Goal: Task Accomplishment & Management: Manage account settings

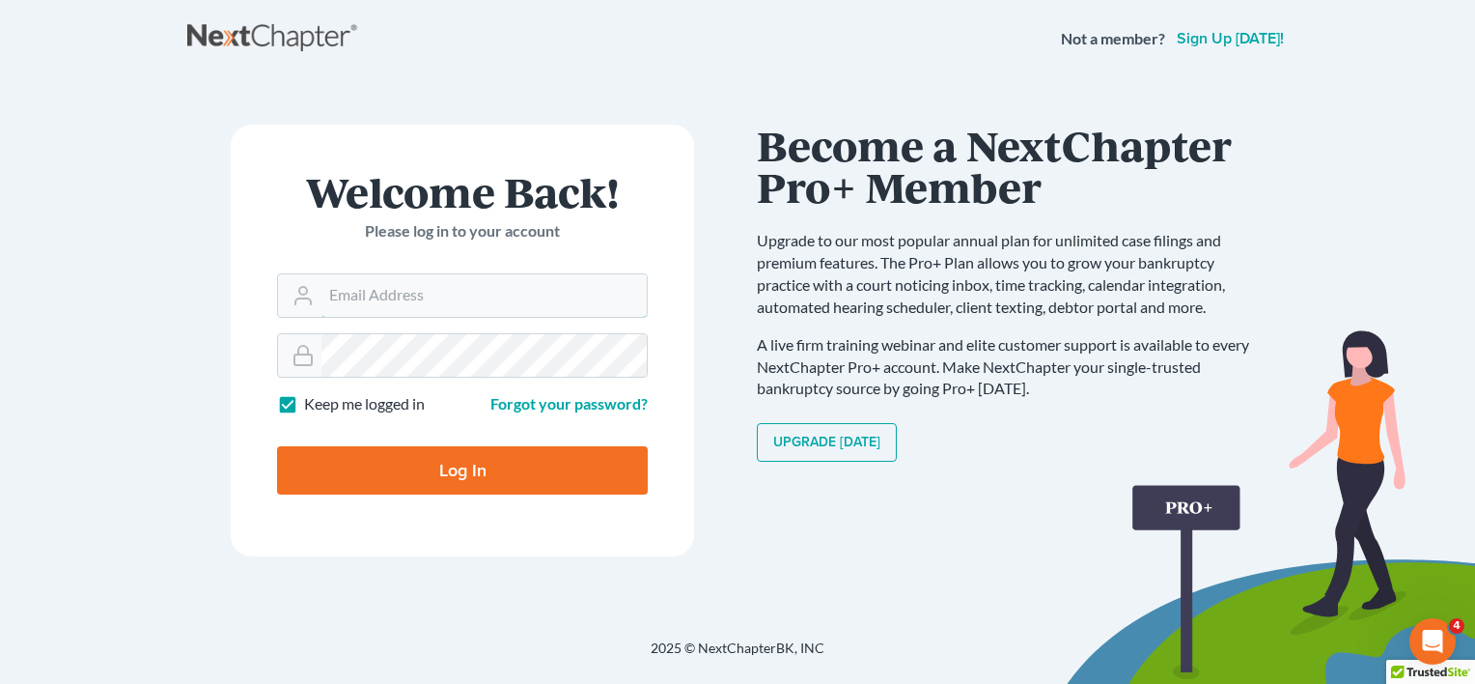
type input "[EMAIL_ADDRESS][DOMAIN_NAME]"
click at [499, 467] on input "Log In" at bounding box center [462, 470] width 371 height 48
type input "Thinking..."
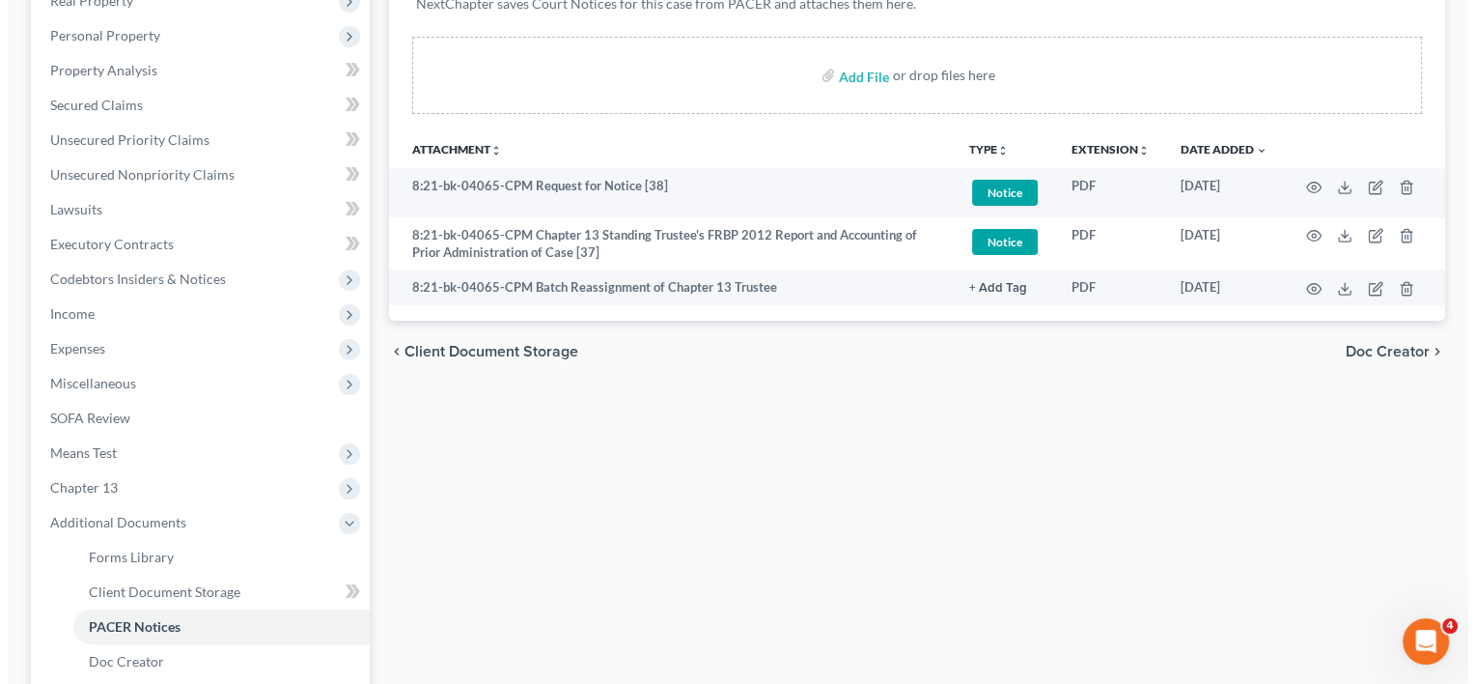
scroll to position [109, 0]
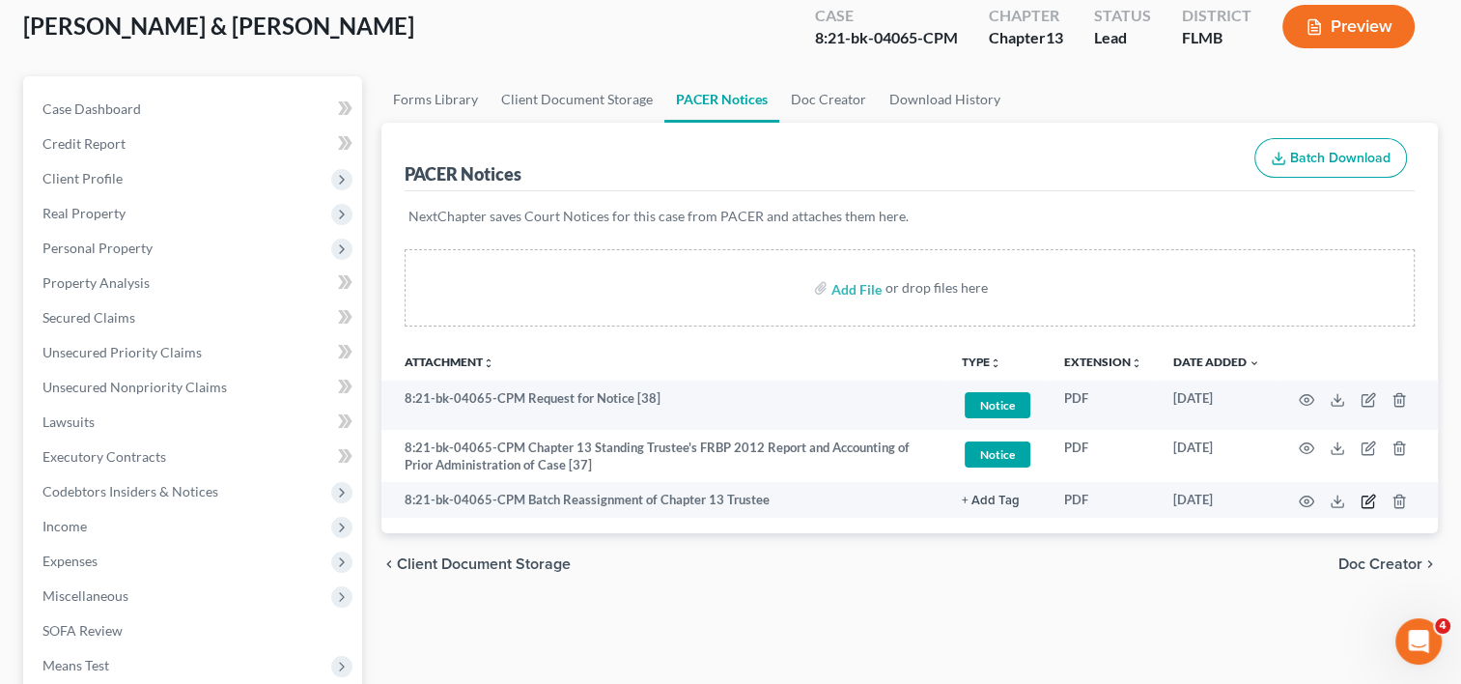
click at [1364, 503] on icon "button" at bounding box center [1367, 500] width 15 height 15
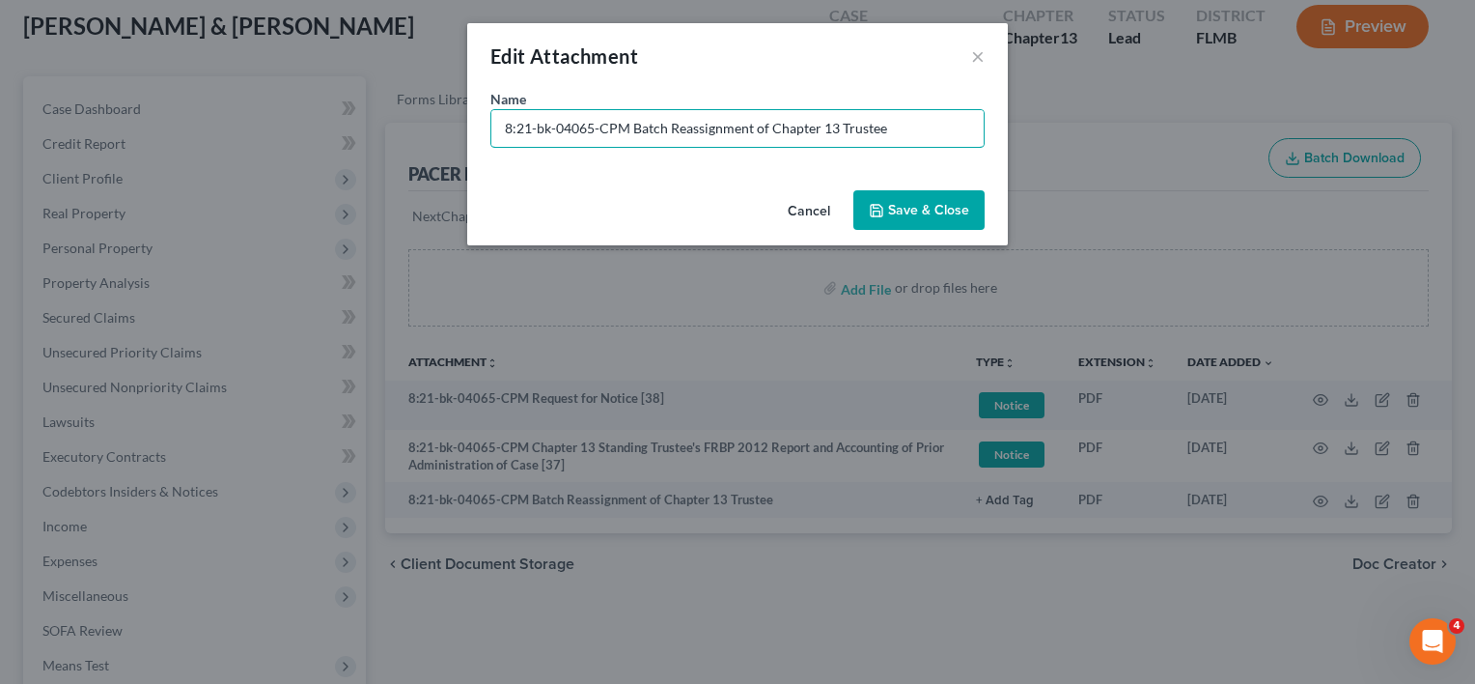
drag, startPoint x: 622, startPoint y: 124, endPoint x: 139, endPoint y: 182, distance: 486.2
click at [139, 182] on div "Edit Attachment × Name * 8:21-bk-04065-CPM Batch Reassignment of Chapter 13 Tru…" at bounding box center [737, 342] width 1475 height 684
type input "No Paper 01 - Batch Reassignment of Chapter 13 Trustee"
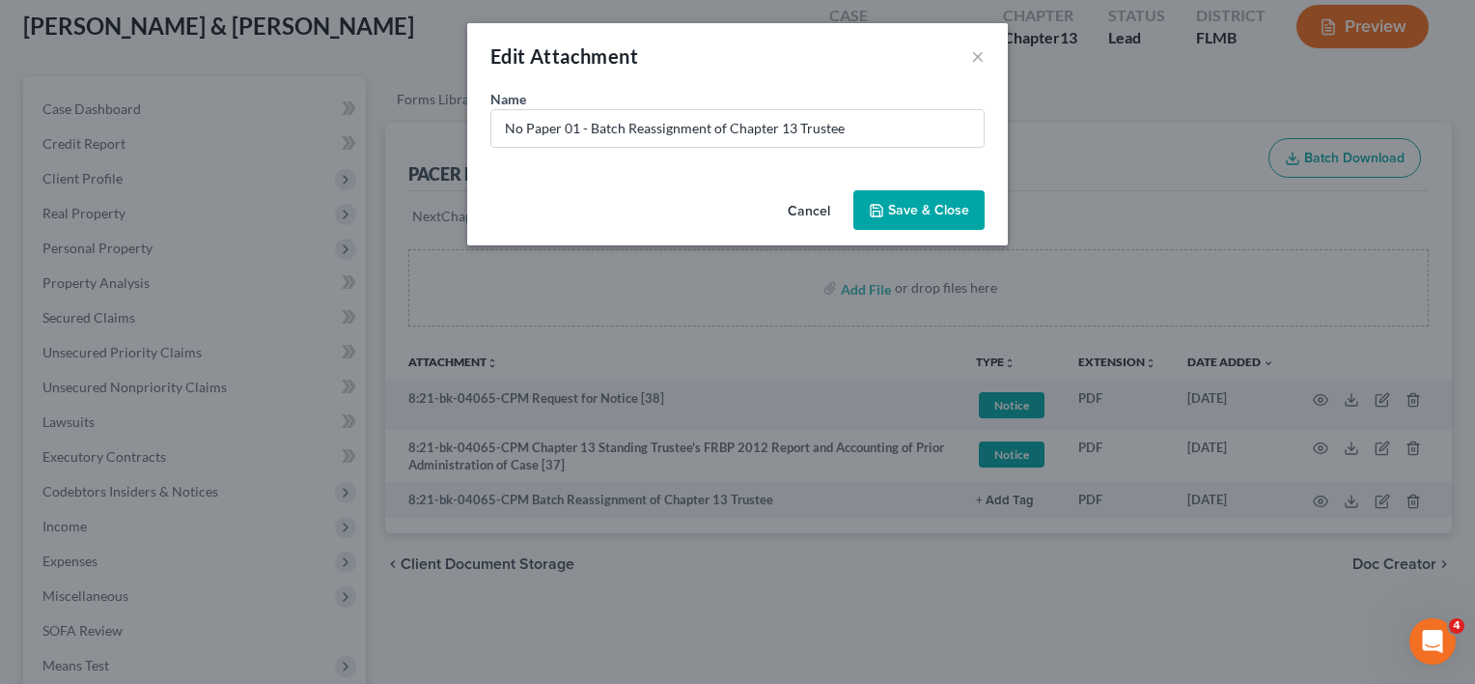
click at [881, 212] on polyline "button" at bounding box center [877, 212] width 7 height 5
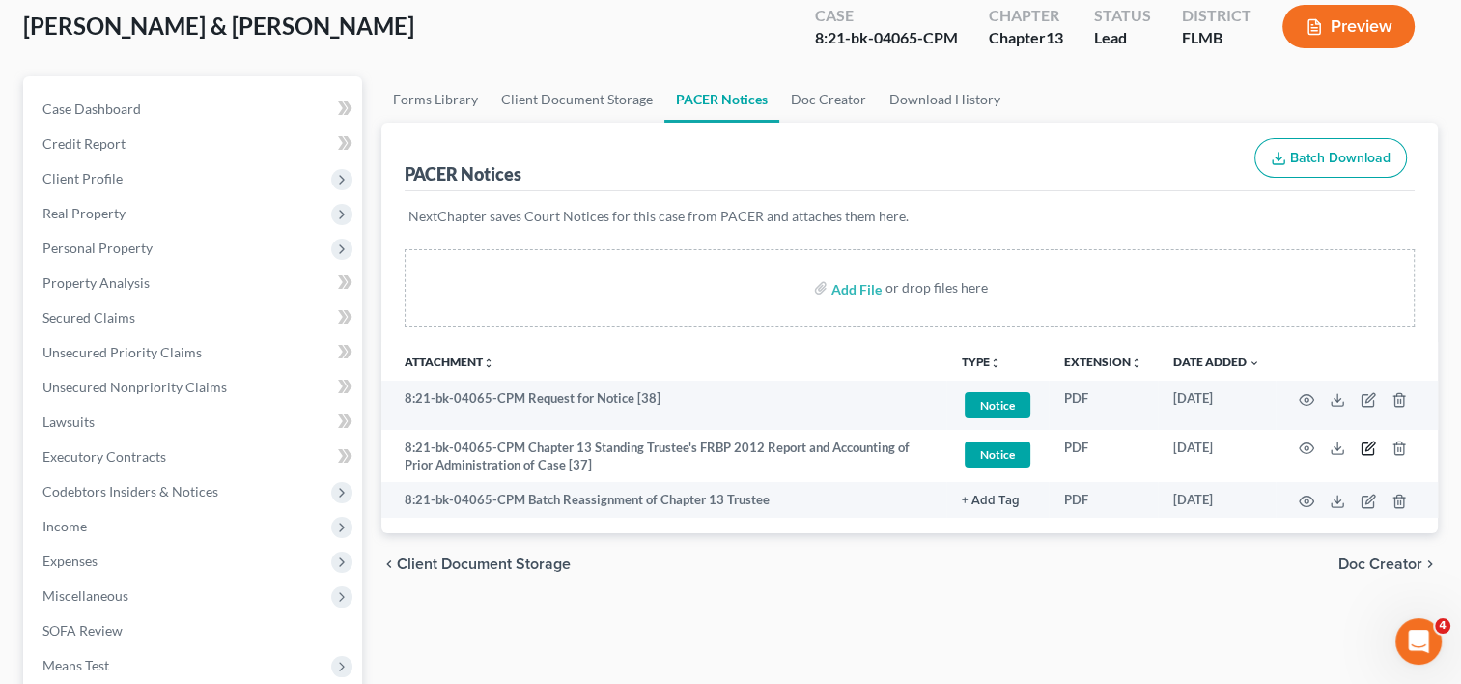
click at [1368, 448] on icon "button" at bounding box center [1369, 446] width 9 height 9
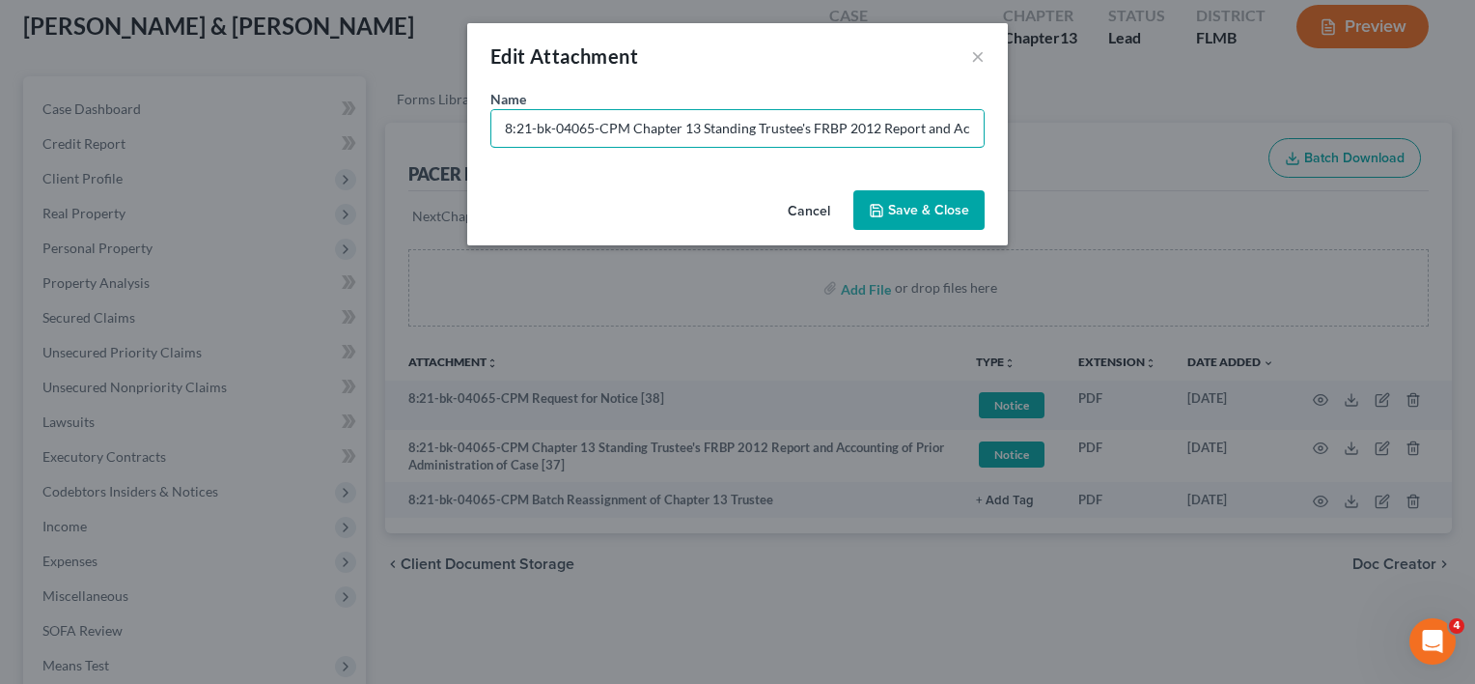
drag, startPoint x: 628, startPoint y: 132, endPoint x: 183, endPoint y: 128, distance: 444.1
click at [183, 128] on div "Edit Attachment × Name * 8:21-bk-04065-CPM Chapter 13 Standing Trustee's FRBP 2…" at bounding box center [737, 342] width 1475 height 684
click at [601, 125] on input "Document 37 - Chapter 13 Standing Trustee's FRBP 2012 Report and Accounting of …" at bounding box center [737, 128] width 492 height 37
type input "Document 37 - Chapter 13 Standing Trustee's FRBP 2012 Report and Accounting of …"
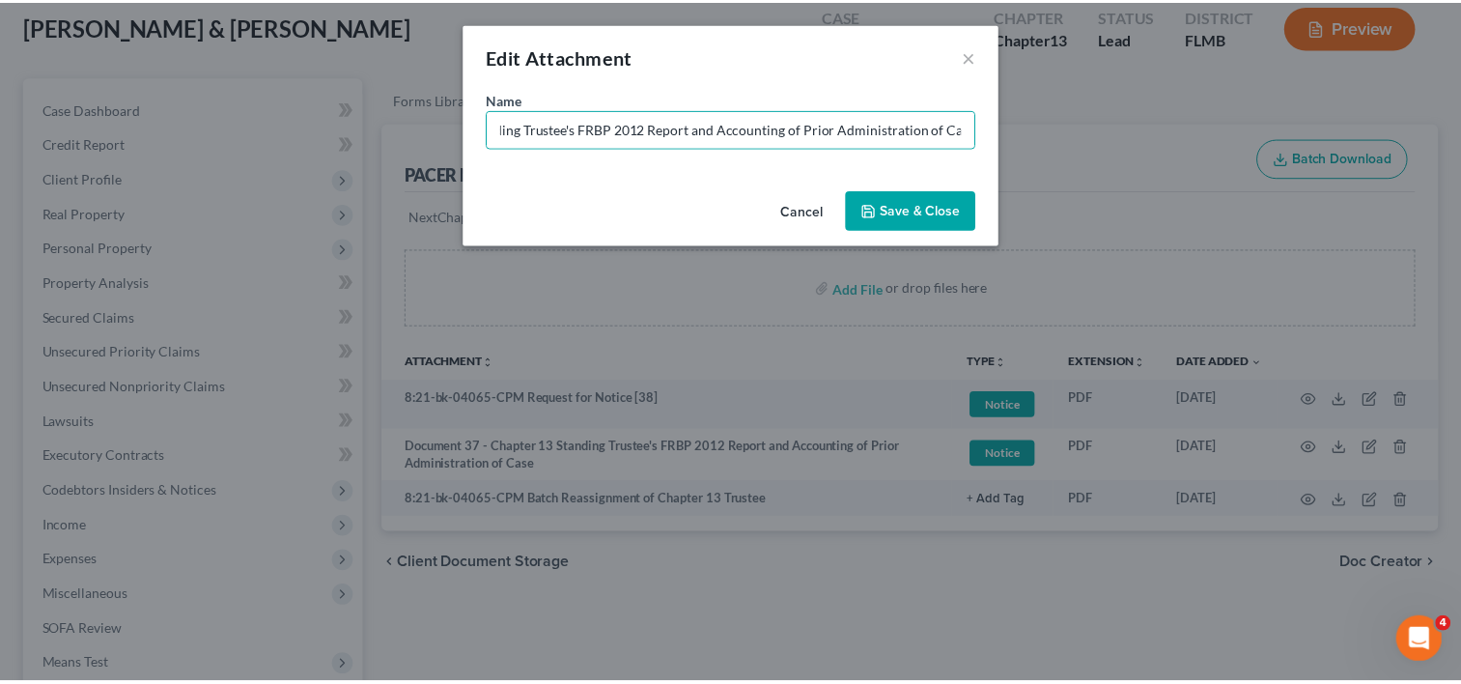
scroll to position [0, 0]
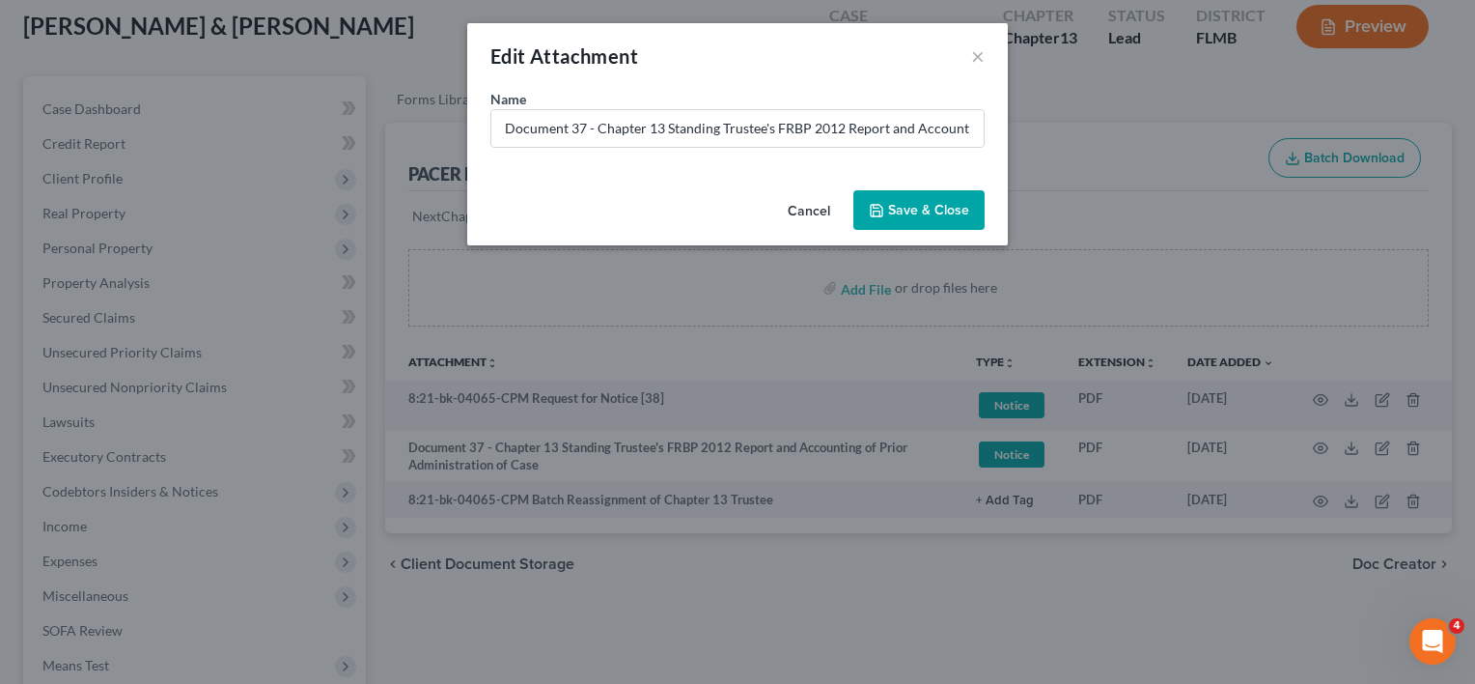
click at [944, 204] on span "Save & Close" at bounding box center [928, 210] width 81 height 16
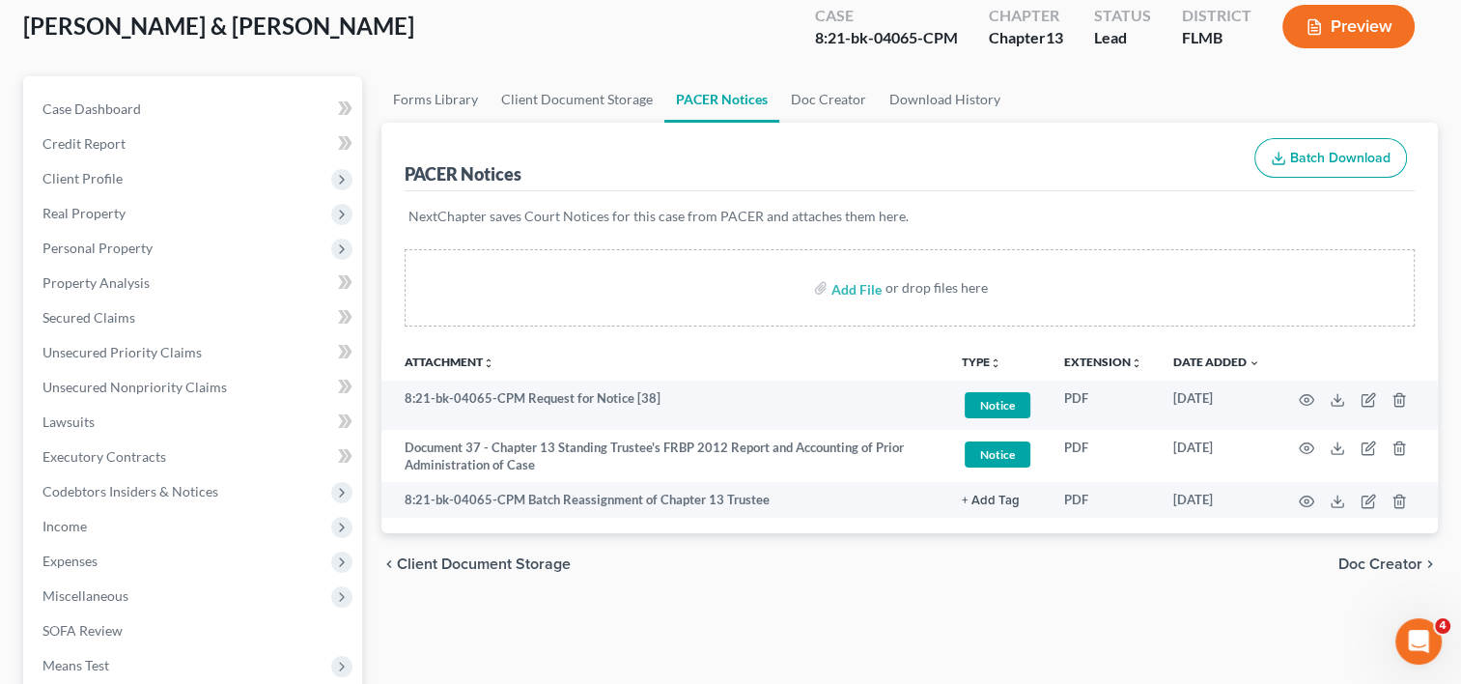
click at [1375, 398] on td at bounding box center [1356, 404] width 162 height 49
click at [1361, 396] on icon "button" at bounding box center [1367, 400] width 12 height 12
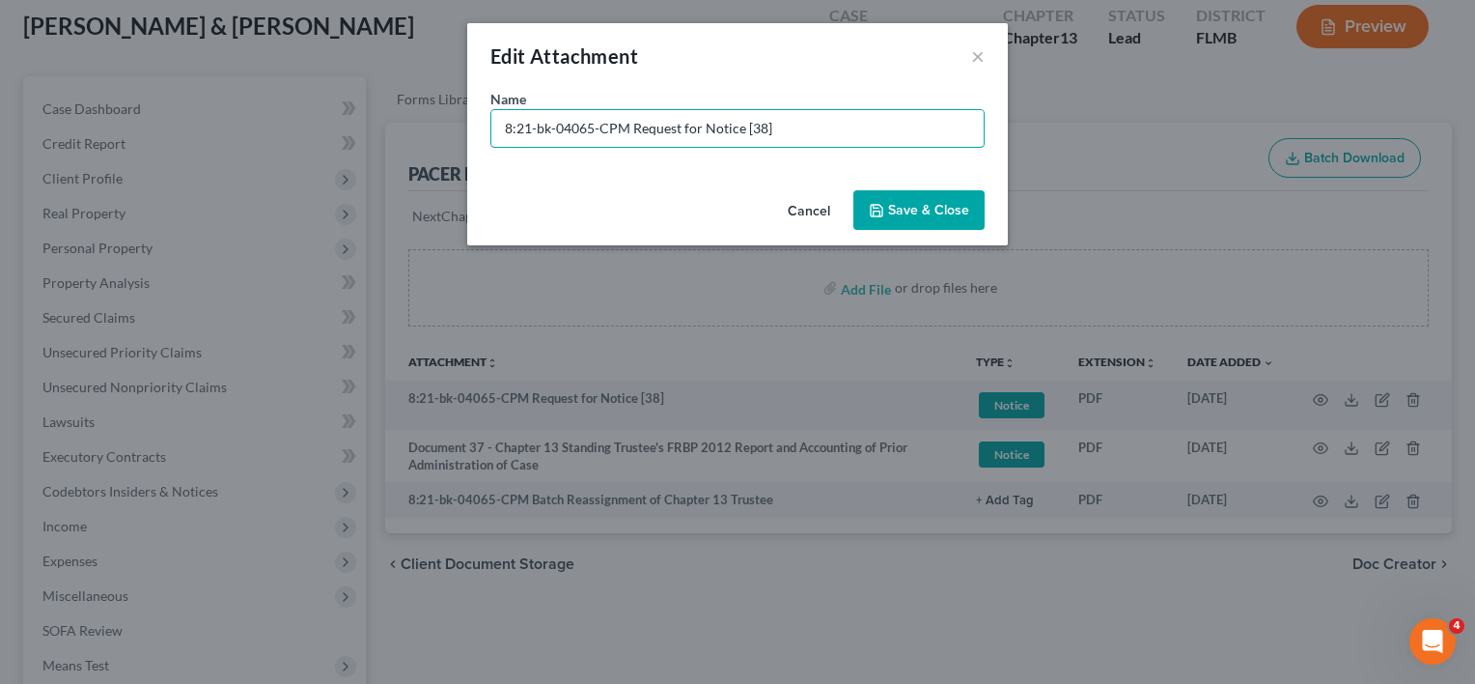
drag, startPoint x: 631, startPoint y: 122, endPoint x: 195, endPoint y: 143, distance: 436.9
click at [195, 143] on div "Edit Attachment × Name * 8:21-bk-04065-CPM Request for Notice [38] Cancel Save …" at bounding box center [737, 342] width 1475 height 684
type input "Document 38 - Request for Notice"
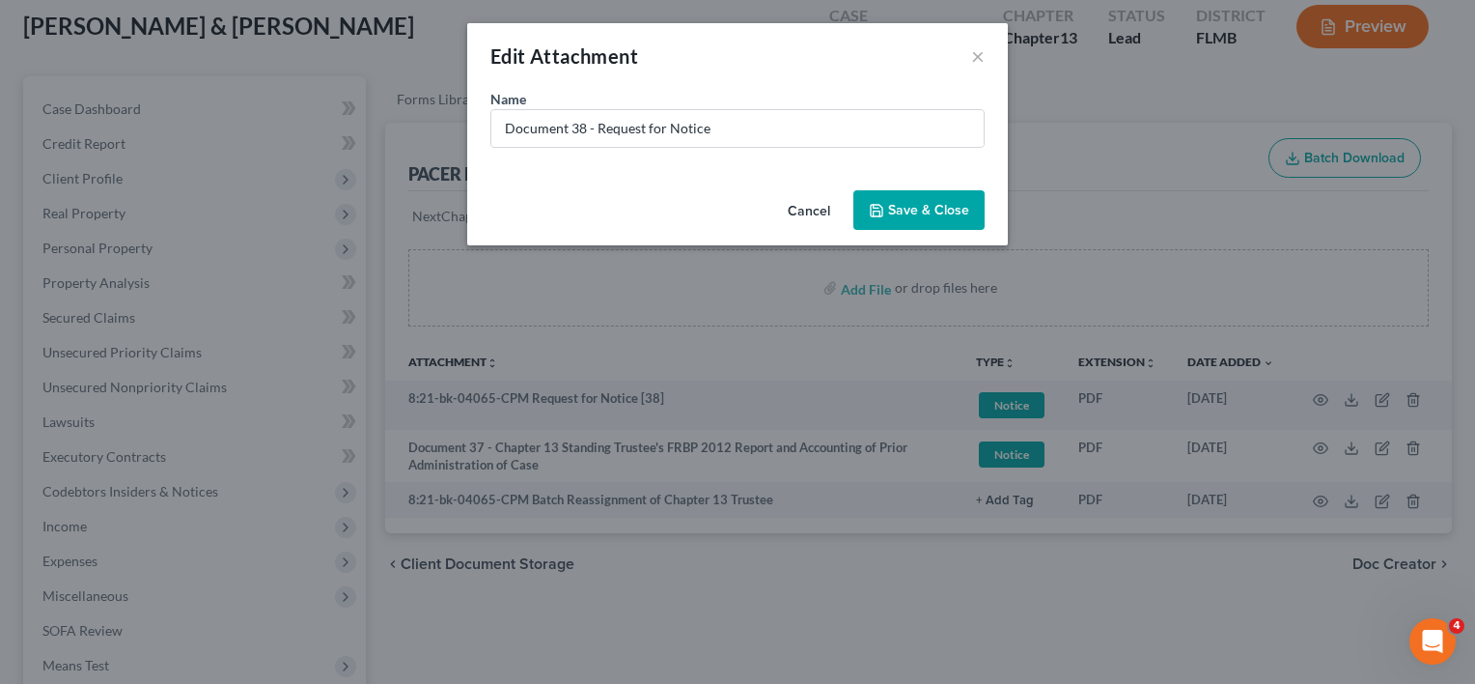
click at [947, 214] on span "Save & Close" at bounding box center [928, 210] width 81 height 16
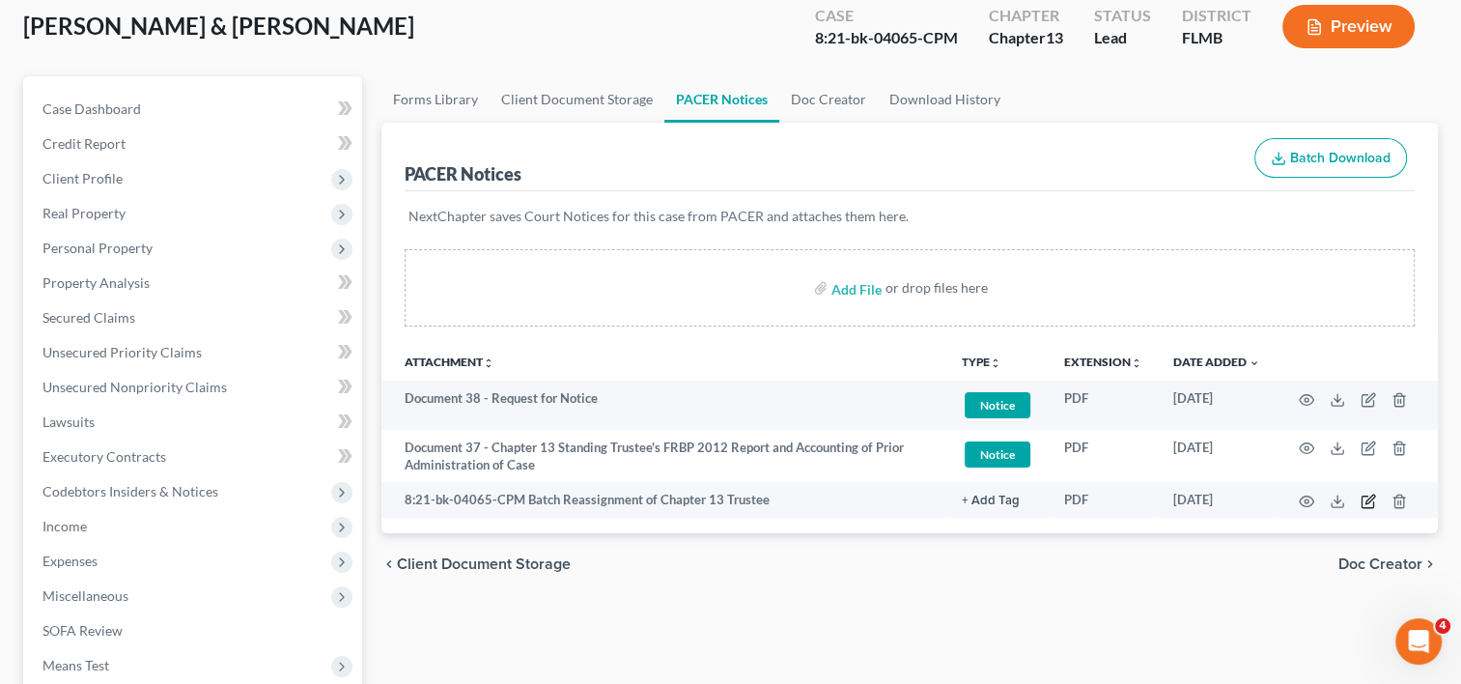
click at [1365, 500] on icon "button" at bounding box center [1369, 498] width 9 height 9
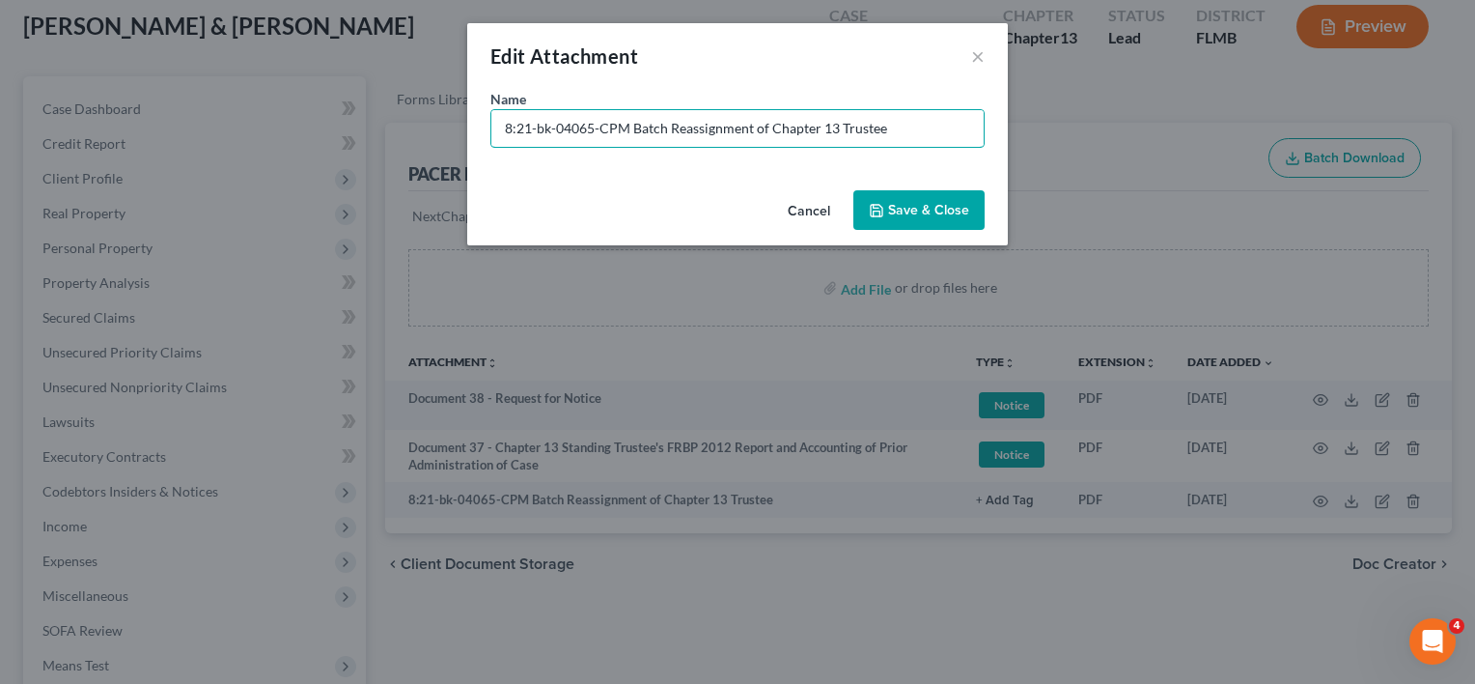
drag, startPoint x: 635, startPoint y: 127, endPoint x: 166, endPoint y: 199, distance: 474.6
click at [166, 199] on div "Edit Attachment × Name * 8:21-bk-04065-CPM Batch Reassignment of Chapter 13 Tru…" at bounding box center [737, 342] width 1475 height 684
type input "No Paper 01 - Batch Reassignment of Chapter 13 Trustee"
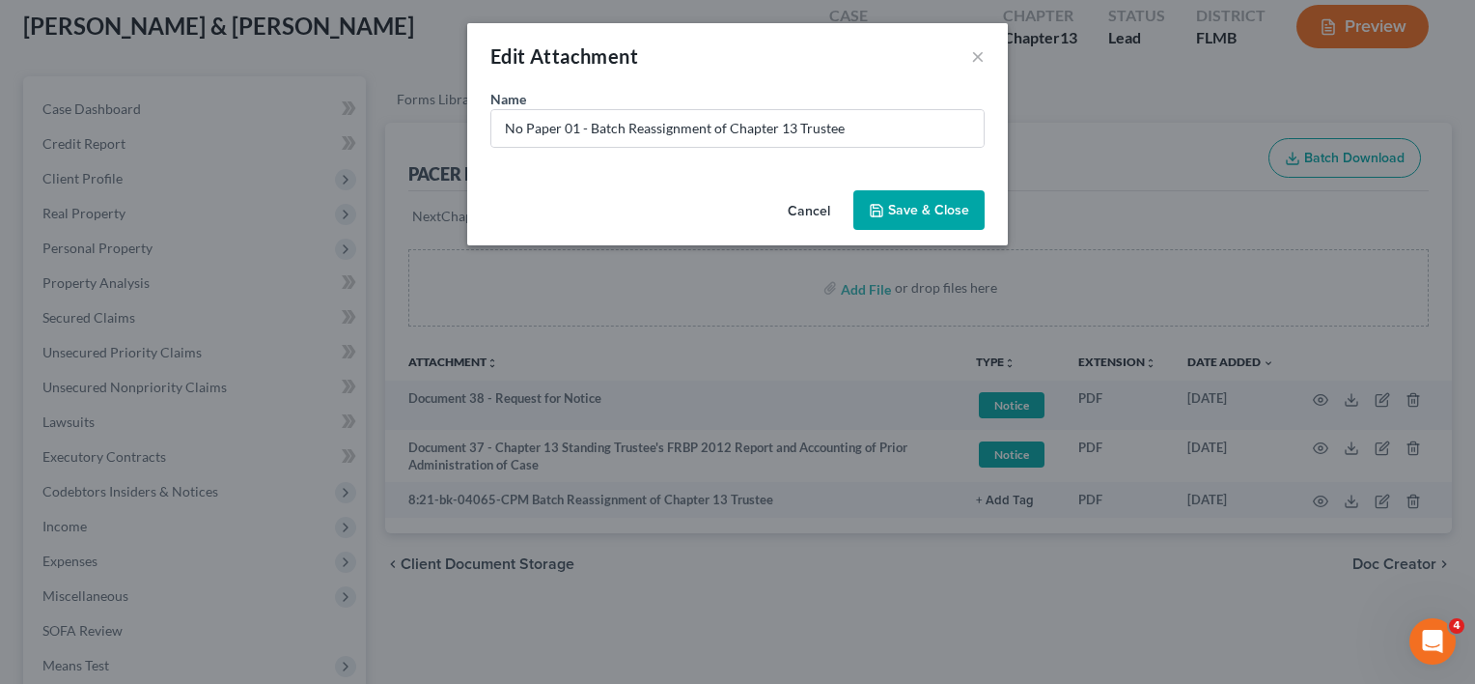
click at [885, 192] on button "Save & Close" at bounding box center [918, 210] width 131 height 41
